Goal: Find specific page/section: Find specific page/section

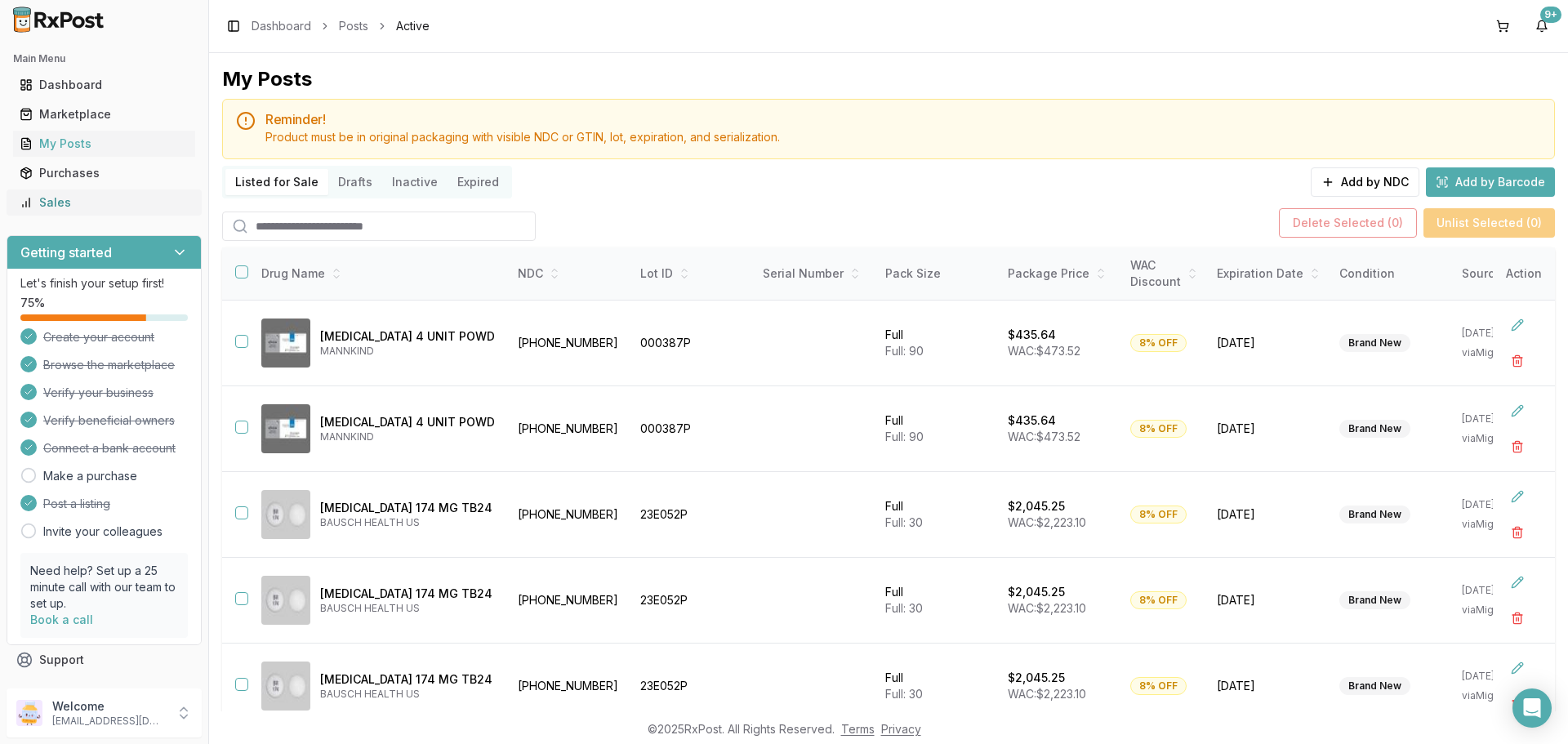
click at [127, 192] on link "Sales" at bounding box center [103, 202] width 182 height 29
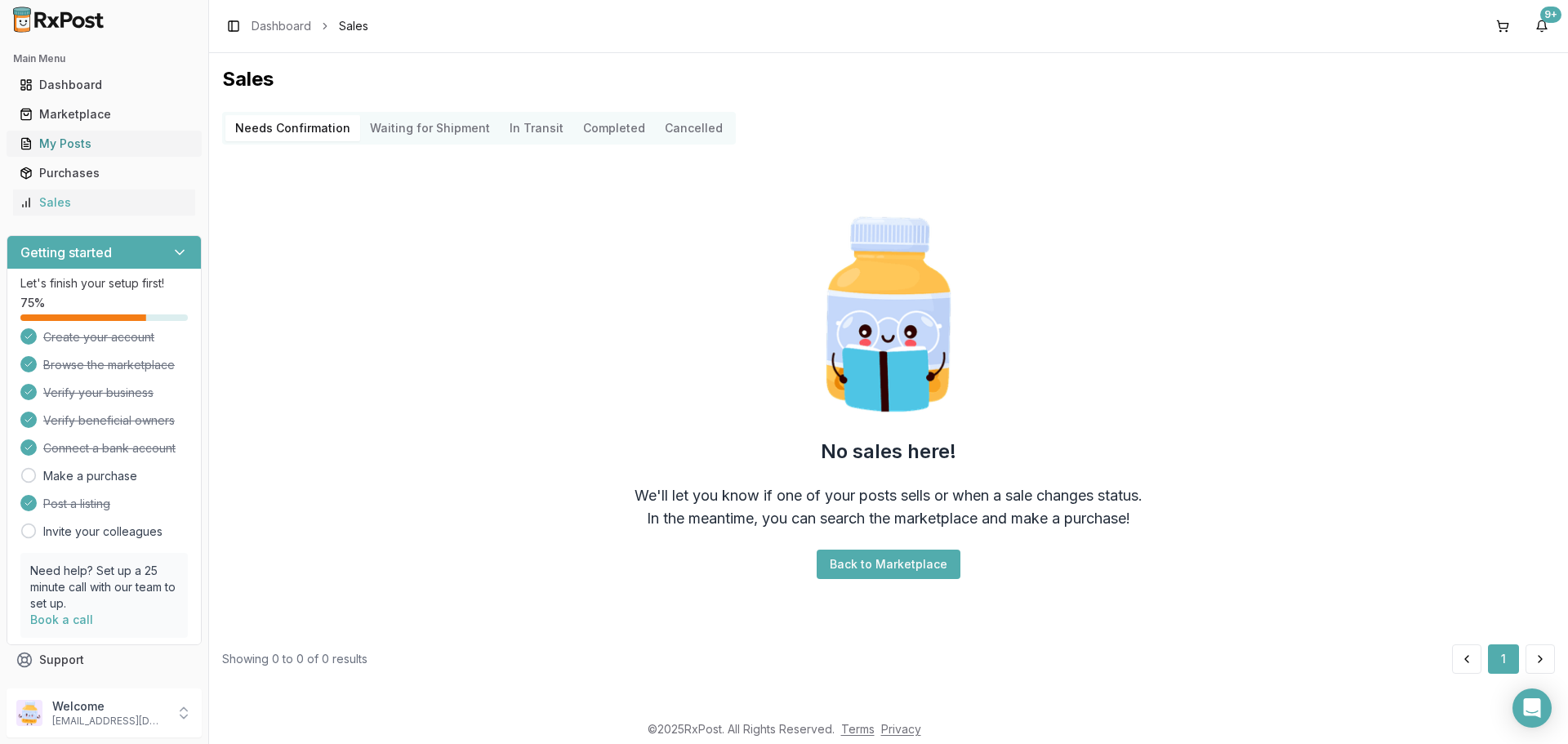
click at [25, 146] on icon at bounding box center [26, 144] width 13 height 13
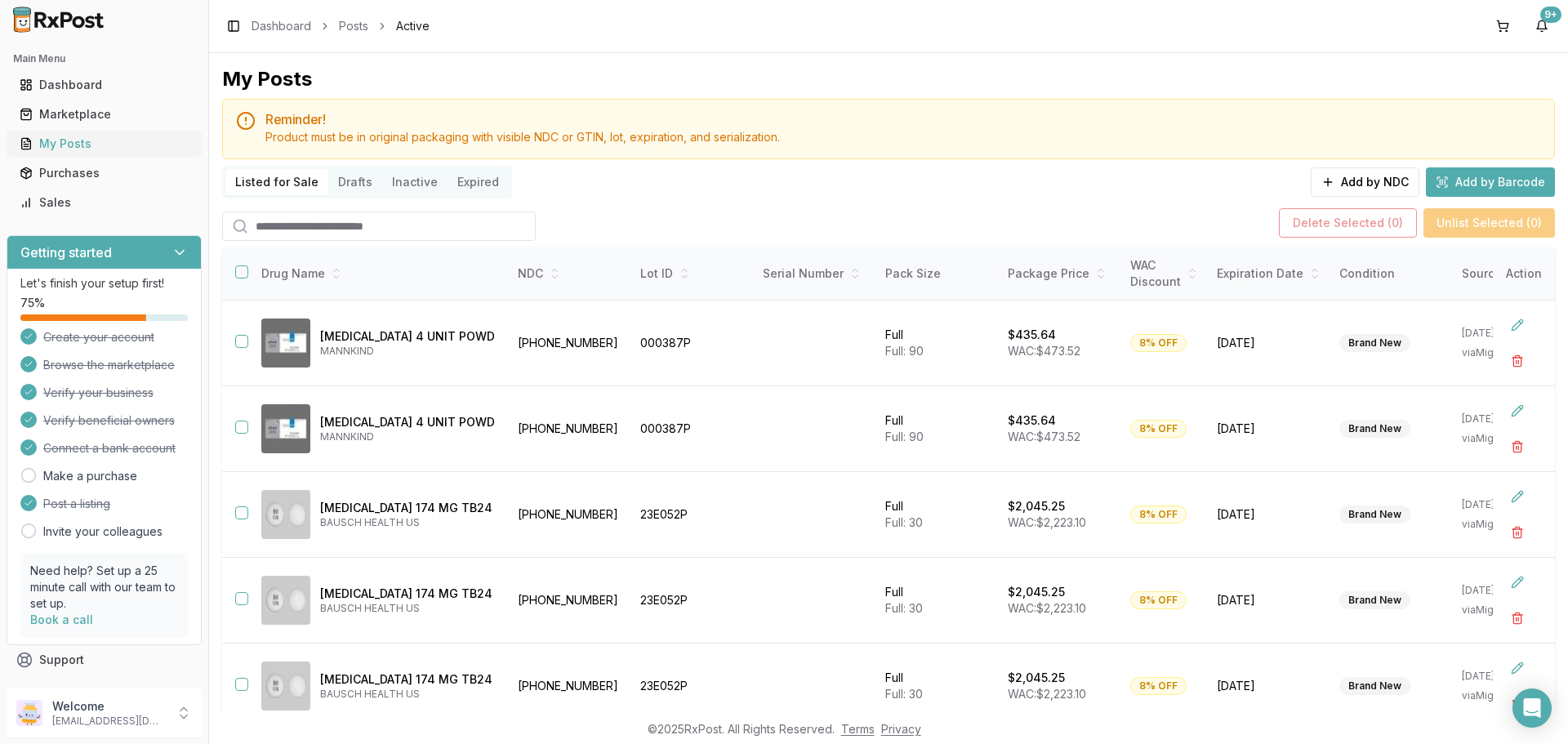
click at [73, 155] on link "My Posts" at bounding box center [103, 144] width 182 height 29
